Goal: Task Accomplishment & Management: Manage account settings

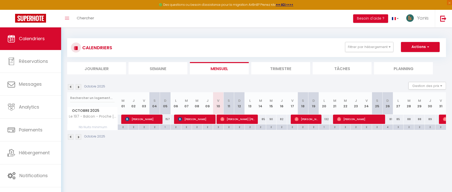
scroll to position [27, 0]
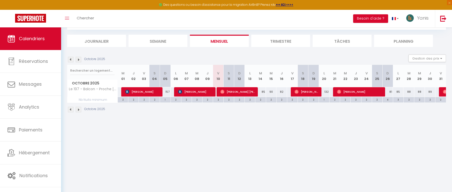
click at [72, 59] on img at bounding box center [71, 60] width 6 height 6
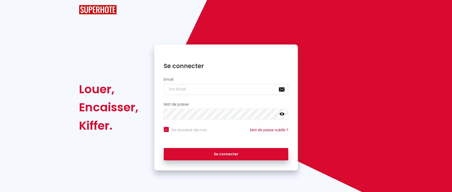
checkbox input "true"
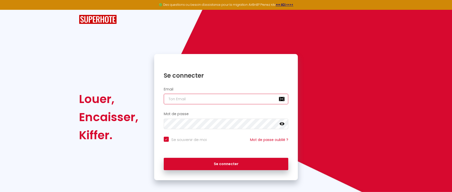
click at [208, 99] on input "email" at bounding box center [226, 99] width 125 height 11
type input "[EMAIL_ADDRESS][DOMAIN_NAME]"
click at [164, 158] on button "Se connecter" at bounding box center [226, 164] width 125 height 13
checkbox input "true"
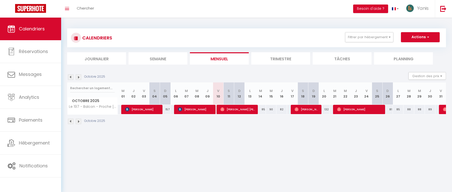
click at [71, 78] on img at bounding box center [71, 78] width 6 height 6
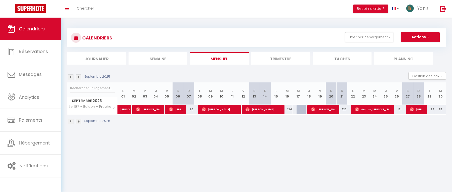
click at [79, 79] on img at bounding box center [79, 78] width 6 height 6
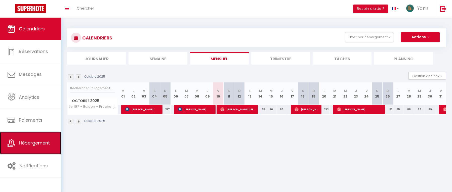
click at [51, 144] on link "Hébergement" at bounding box center [30, 143] width 61 height 23
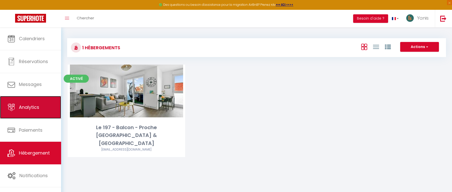
click at [40, 103] on link "Analytics" at bounding box center [30, 107] width 61 height 23
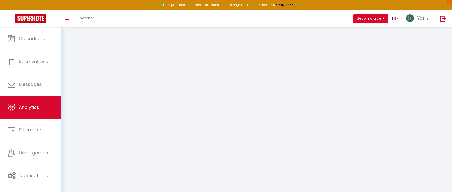
select select "2025"
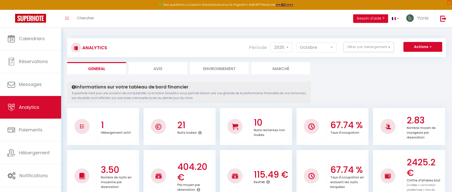
scroll to position [1, 0]
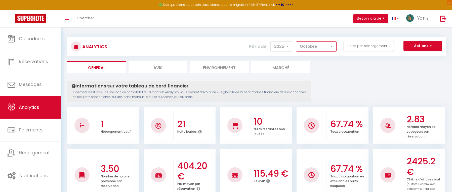
click at [318, 44] on select "[PERSON_NAME] Mars [PERSON_NAME] Juin Juillet Août Septembre Octobre Novembre D…" at bounding box center [316, 47] width 41 height 10
click at [296, 42] on select "[PERSON_NAME] Mars [PERSON_NAME] Juin Juillet Août Septembre Octobre Novembre D…" at bounding box center [316, 47] width 41 height 10
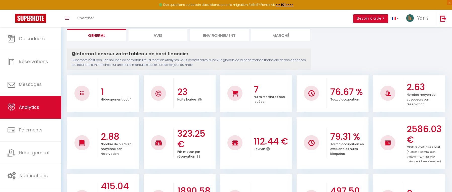
scroll to position [0, 0]
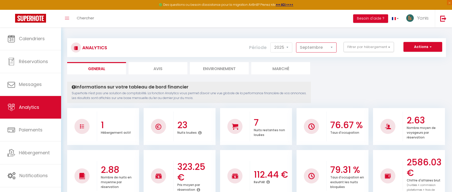
click at [325, 48] on select "[PERSON_NAME] Mars [PERSON_NAME] Juin Juillet Août Septembre Octobre Novembre D…" at bounding box center [316, 48] width 41 height 10
select select "10"
click at [296, 43] on select "[PERSON_NAME] Mars [PERSON_NAME] Juin Juillet Août Septembre Octobre Novembre D…" at bounding box center [316, 48] width 41 height 10
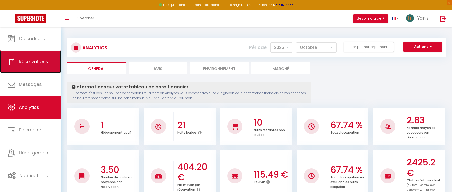
click at [31, 63] on span "Réservations" at bounding box center [33, 61] width 29 height 6
select select "not_cancelled"
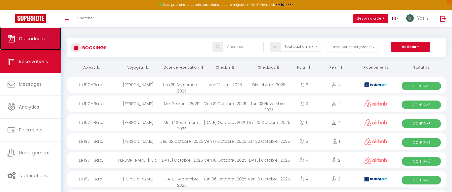
click at [29, 38] on span "Calendriers" at bounding box center [32, 38] width 26 height 6
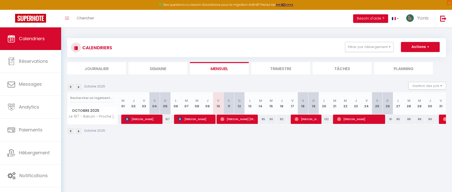
click at [80, 87] on img at bounding box center [79, 87] width 6 height 6
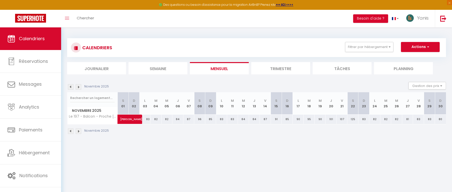
click at [69, 88] on img at bounding box center [71, 87] width 6 height 6
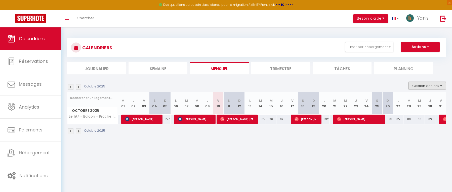
click at [435, 87] on button "Gestion des prix" at bounding box center [428, 86] width 38 height 8
click at [413, 110] on input "Règles" at bounding box center [423, 110] width 45 height 5
checkbox input "true"
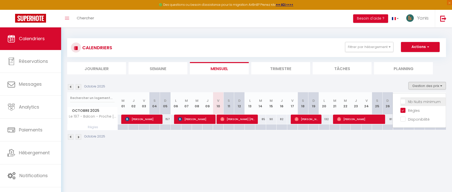
click at [405, 101] on input "Nb Nuits minimum" at bounding box center [423, 101] width 45 height 5
checkbox input "true"
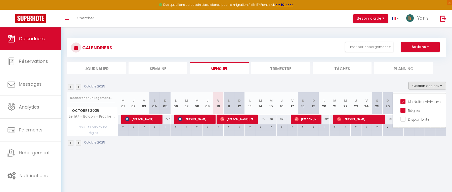
click at [404, 150] on div "Octobre 2025" at bounding box center [256, 143] width 379 height 15
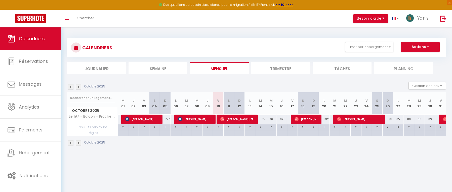
click at [260, 128] on div "2" at bounding box center [260, 127] width 10 height 5
type input "2"
type input "[DATE] Octobre 2025"
type input "Mer 15 Octobre 2025"
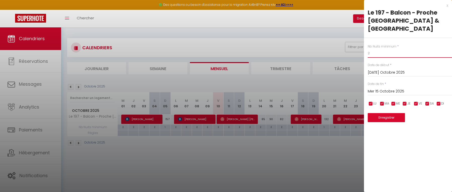
click at [375, 49] on input "2" at bounding box center [410, 53] width 84 height 9
type input "3"
click at [391, 113] on button "Enregistrer" at bounding box center [386, 117] width 37 height 9
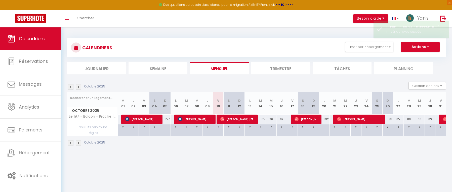
click at [261, 127] on div "3" at bounding box center [260, 127] width 10 height 5
type input "3"
type input "[DATE] Octobre 2025"
type input "Mer 15 Octobre 2025"
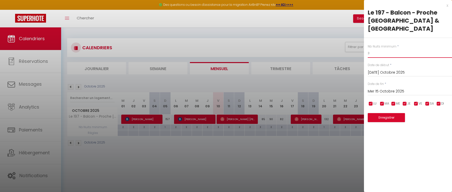
click at [383, 49] on input "3" at bounding box center [410, 53] width 84 height 9
type input "2"
click at [391, 113] on button "Enregistrer" at bounding box center [386, 117] width 37 height 9
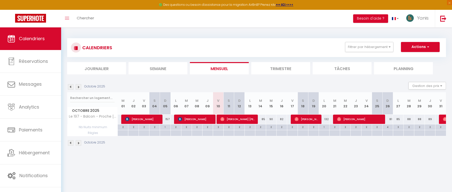
click at [389, 128] on div "4" at bounding box center [388, 127] width 10 height 5
type input "4"
type input "Dim 26 Octobre 2025"
type input "Lun 27 Octobre 2025"
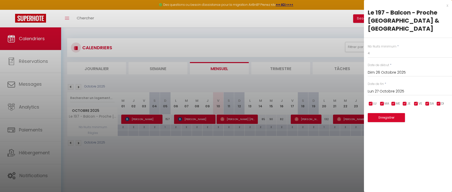
click at [447, 6] on div "x" at bounding box center [406, 6] width 84 height 6
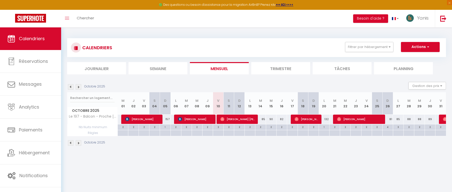
click at [391, 120] on div "81" at bounding box center [388, 119] width 11 height 9
type input "81"
type input "Dim 26 Octobre 2025"
type input "Lun 27 Octobre 2025"
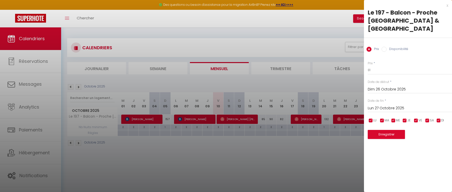
click at [447, 5] on div "x" at bounding box center [406, 6] width 84 height 6
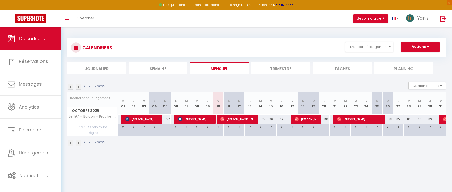
click at [391, 118] on div "81" at bounding box center [388, 119] width 11 height 9
type input "81"
type input "Dim 26 Octobre 2025"
type input "Lun 27 Octobre 2025"
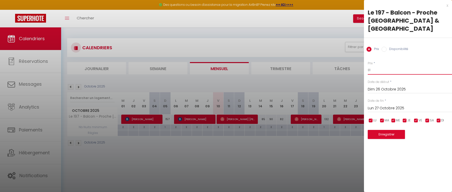
click at [375, 66] on input "81" at bounding box center [410, 70] width 84 height 9
type input "8"
type input "61"
click at [395, 130] on button "Enregistrer" at bounding box center [386, 134] width 37 height 9
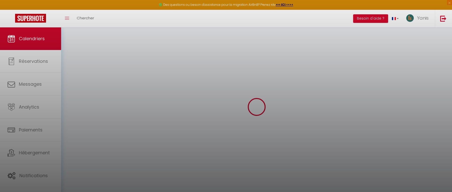
click at [341, 165] on div at bounding box center [226, 96] width 452 height 192
